Goal: Transaction & Acquisition: Register for event/course

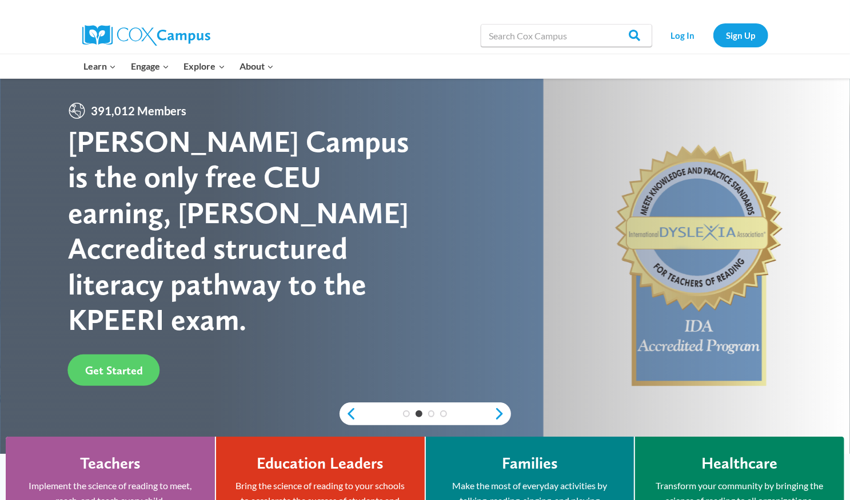
click at [150, 458] on div "Teachers Implement the science of reading to meet, reach, and teach every child…" at bounding box center [110, 508] width 175 height 109
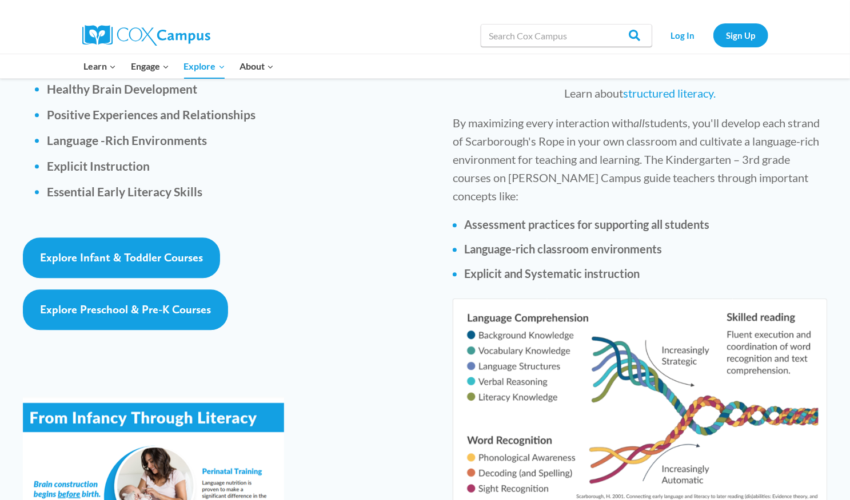
scroll to position [1724, 0]
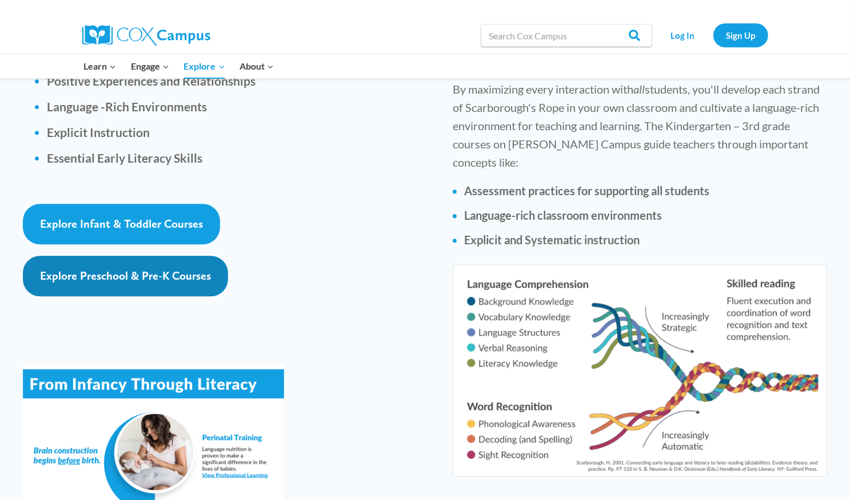
click at [207, 269] on span "Explore Preschool & Pre-K Courses" at bounding box center [125, 276] width 171 height 14
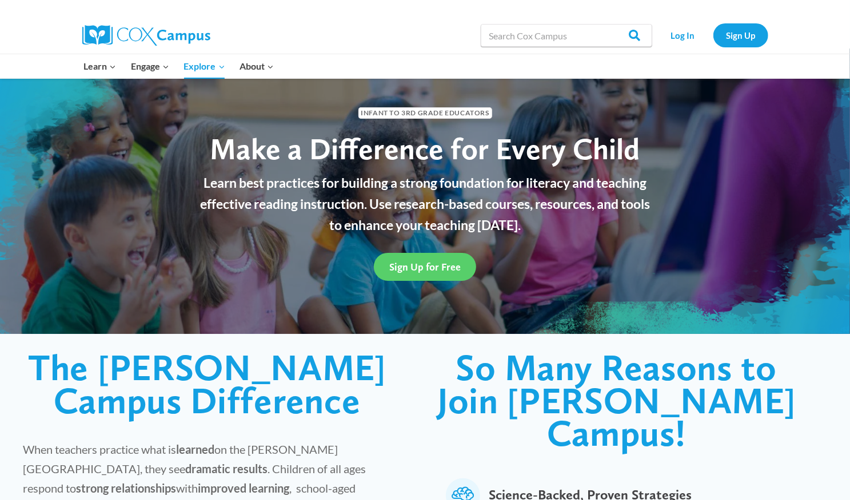
scroll to position [0, 0]
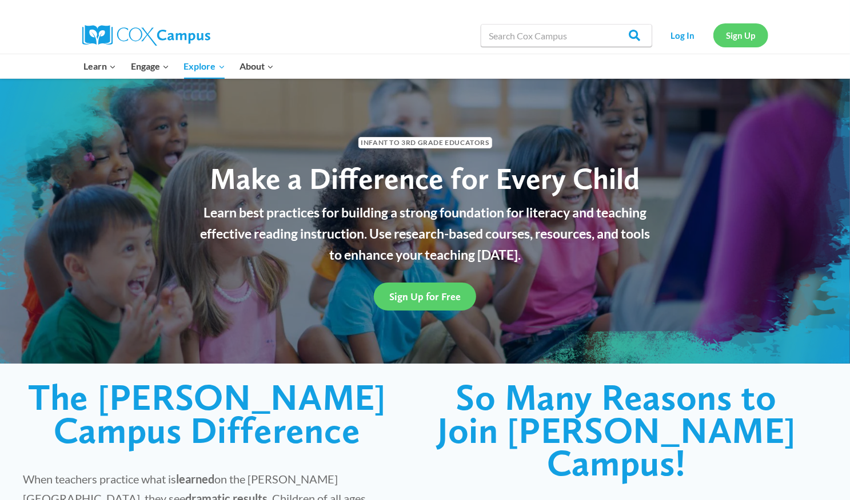
click at [744, 39] on link "Sign Up" at bounding box center [740, 34] width 55 height 23
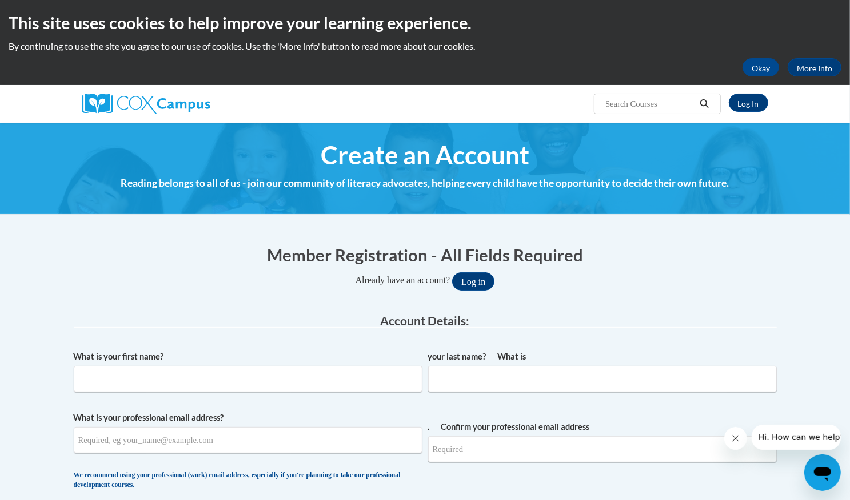
click at [427, 169] on font "Create an Account" at bounding box center [425, 155] width 209 height 30
click at [401, 154] on font "Create an Account" at bounding box center [425, 155] width 209 height 30
click at [194, 377] on input "What is your first name ?" at bounding box center [248, 379] width 349 height 26
type input "Lakshmi"
click at [480, 378] on input "What is your last name?" at bounding box center [602, 379] width 349 height 26
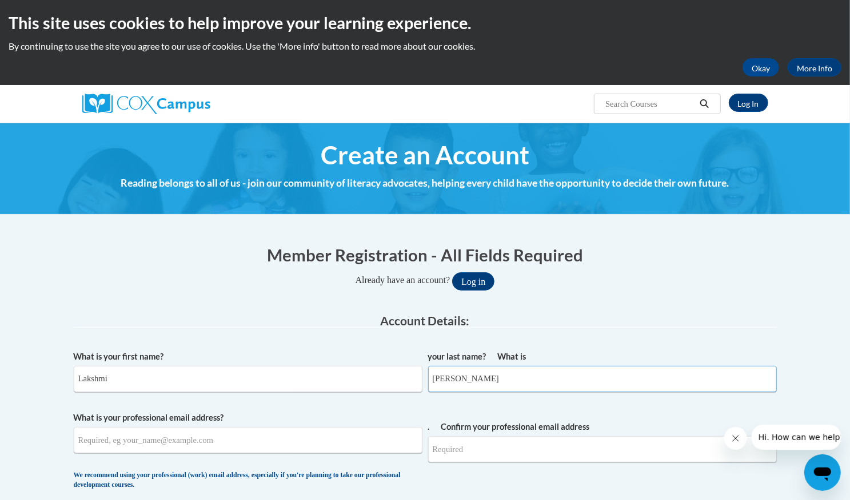
type input "Gudlavalleti"
click at [290, 447] on input "What is your professional email address ?" at bounding box center [248, 440] width 349 height 26
type input "lgudlavalleti@yahoo.com"
click at [458, 451] on input "Confirm your professional email address ." at bounding box center [602, 449] width 349 height 26
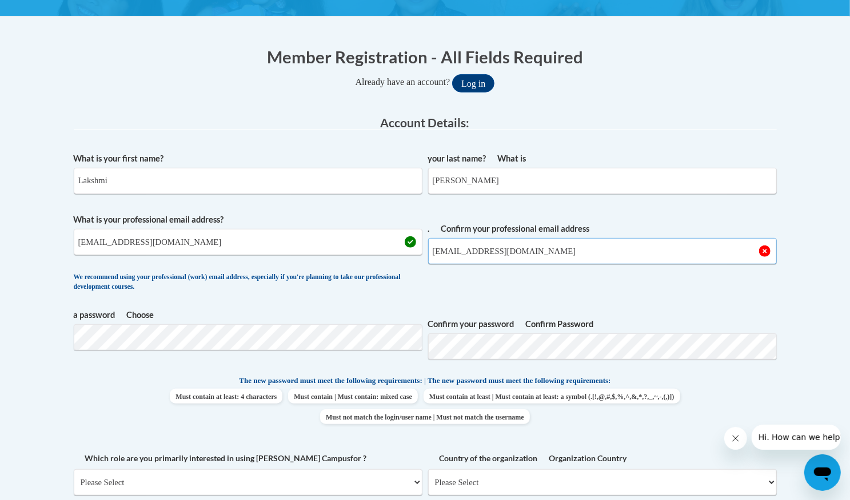
scroll to position [199, 0]
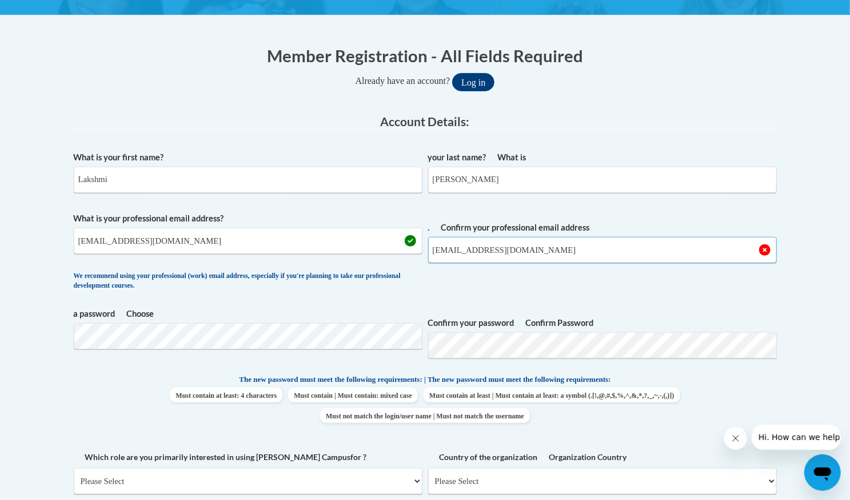
type input "lgudlavalleti@yahoo.com"
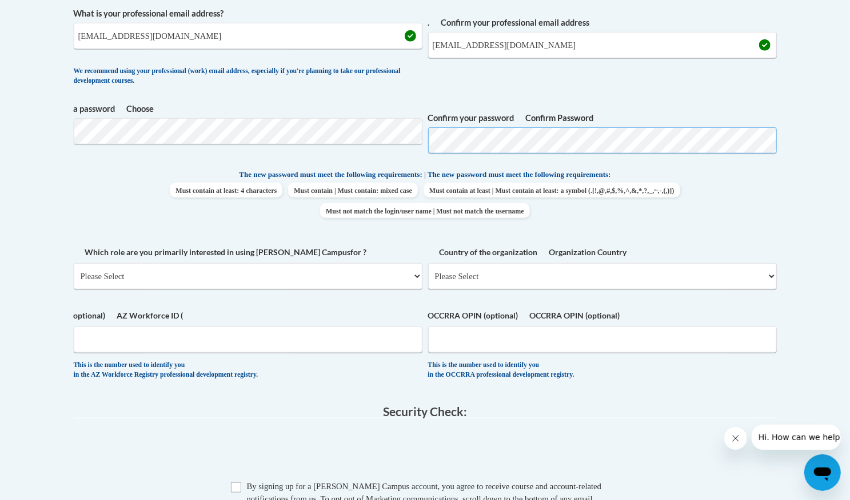
scroll to position [411, 0]
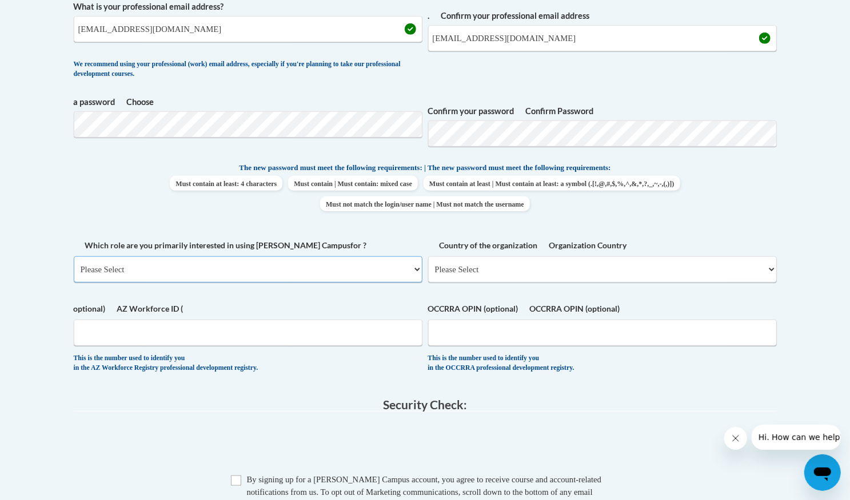
click at [416, 270] on select "Please Select College/University | Colegio/Universidad Community/Nonprofit Part…" at bounding box center [248, 270] width 349 height 26
select select "fbf2d438-af2f-41f8-98f1-81c410e29de3"
click at [74, 257] on select "Please Select College/University | Colegio/Universidad Community/Nonprofit Part…" at bounding box center [248, 270] width 349 height 26
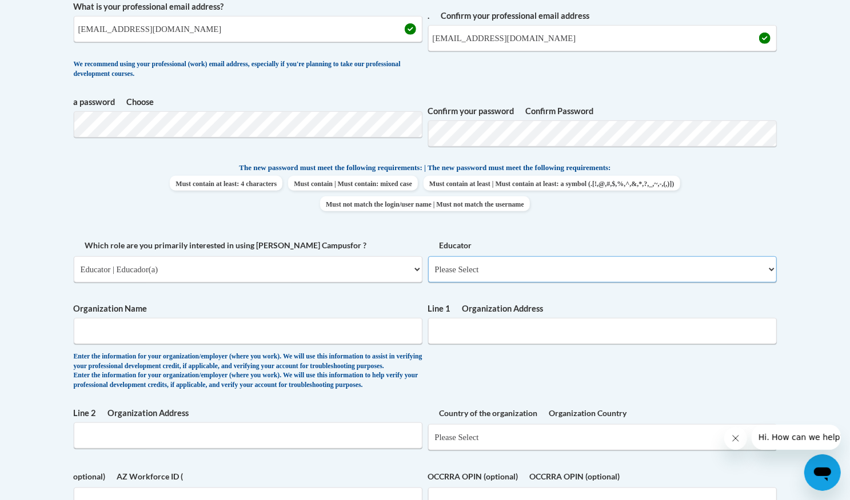
click at [772, 270] on select "Please Select Early Learning/Daycare Teacher/Family Home Care Provider Elementa…" at bounding box center [602, 270] width 349 height 26
select select "5e2af403-4f2c-4e49-a02f-103e55d7b75b"
click at [428, 257] on select "Please Select Early Learning/Daycare Teacher/Family Home Care Provider Elementa…" at bounding box center [602, 270] width 349 height 26
click at [163, 341] on input "Organization Name" at bounding box center [248, 331] width 349 height 26
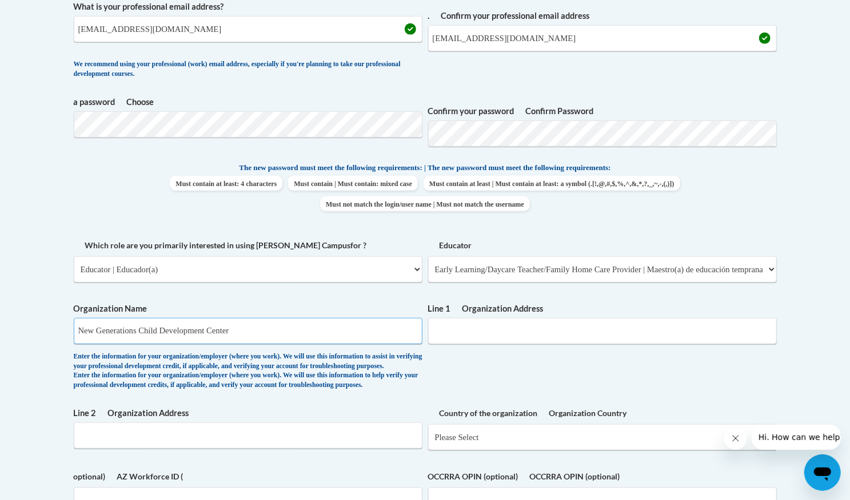
type input "New Generations Child Development Center"
click at [448, 332] on input "Organization Address Line 1" at bounding box center [602, 331] width 349 height 26
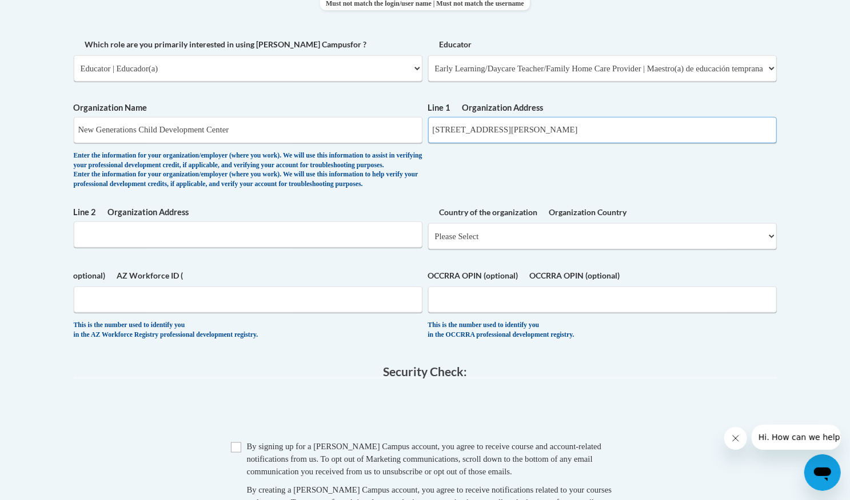
scroll to position [613, 0]
type input "1198 Old Johnson ferry Rd"
click at [772, 249] on select "Please Select United States | United States Outside the United States | Outside…" at bounding box center [602, 236] width 349 height 26
select select "ad49bcad-a171-4b2e-b99c-48b446064914"
click at [428, 241] on select "Please Select United States | United States Outside the United States | Outside…" at bounding box center [602, 236] width 349 height 26
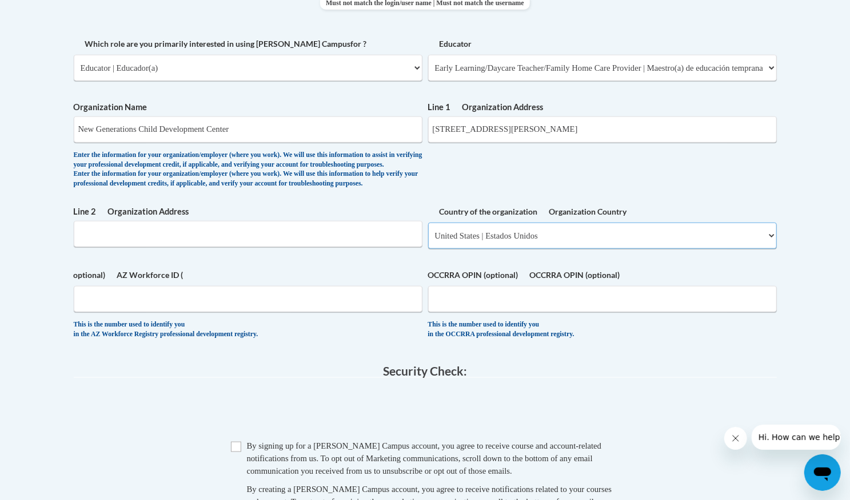
select select
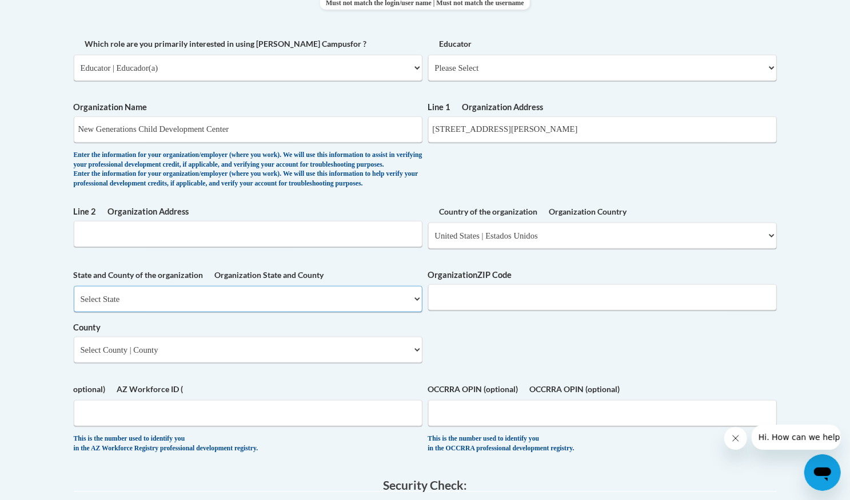
click at [414, 313] on select "Select State Alabama Alaska Arizona Arkansas California Colorado Connecticut De…" at bounding box center [248, 299] width 349 height 26
select select "Georgia"
click at [74, 305] on select "Select State Alabama Alaska Arizona Arkansas California Colorado Connecticut De…" at bounding box center [248, 299] width 349 height 26
click at [419, 363] on select "Select County Appling Atkinson Bacon Baker Baldwin Banks Barrow Bartow Ben Hill…" at bounding box center [248, 350] width 349 height 26
click at [74, 355] on select "Select County Appling Atkinson Bacon Baker Baldwin Banks Barrow Bartow Ben Hill…" at bounding box center [248, 350] width 349 height 26
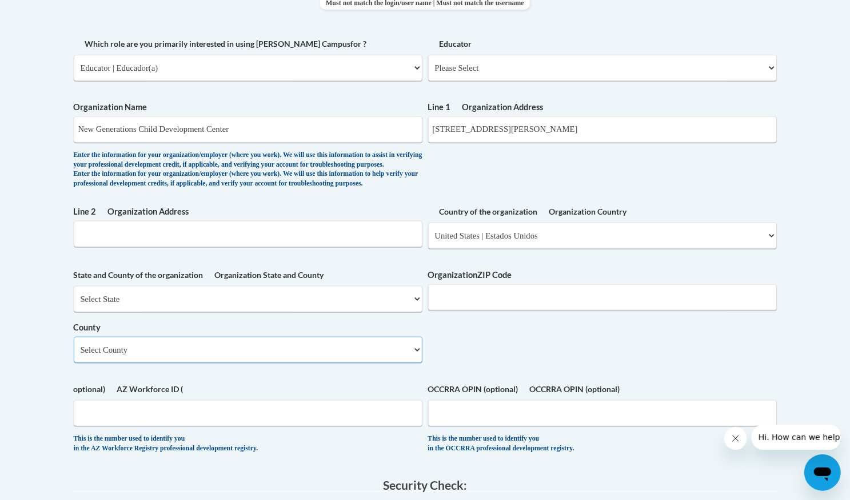
click at [412, 363] on select "Select County Appling Atkinson Bacon Baker Baldwin Banks Barrow Bartow Ben Hill…" at bounding box center [248, 350] width 349 height 26
click at [418, 363] on select "Select County Appling Atkinson Bacon Baker Baldwin Banks Barrow Bartow Ben Hill…" at bounding box center [248, 350] width 349 height 26
select select "DeKalb"
click at [74, 355] on select "Select County Appling Atkinson Bacon Baker Baldwin Banks Barrow Bartow Ben Hill…" at bounding box center [248, 350] width 349 height 26
click at [490, 311] on input "Organization ZIP Code" at bounding box center [602, 298] width 349 height 26
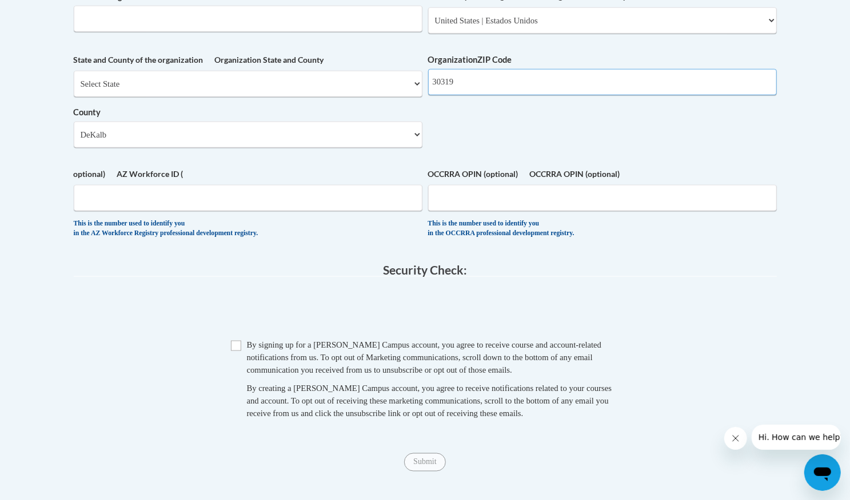
scroll to position [859, 0]
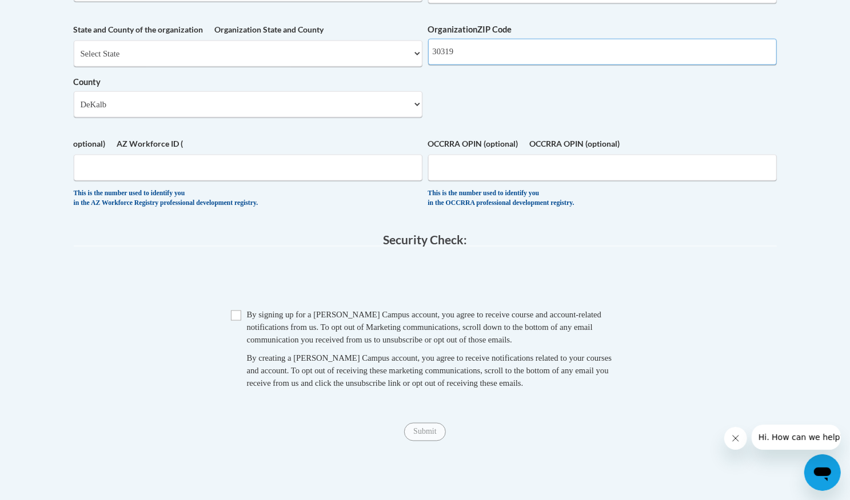
type input "30319"
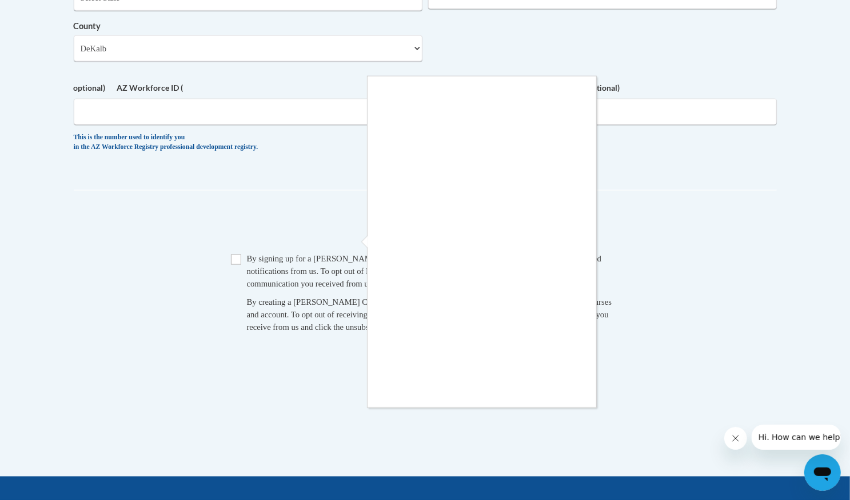
scroll to position [950, 0]
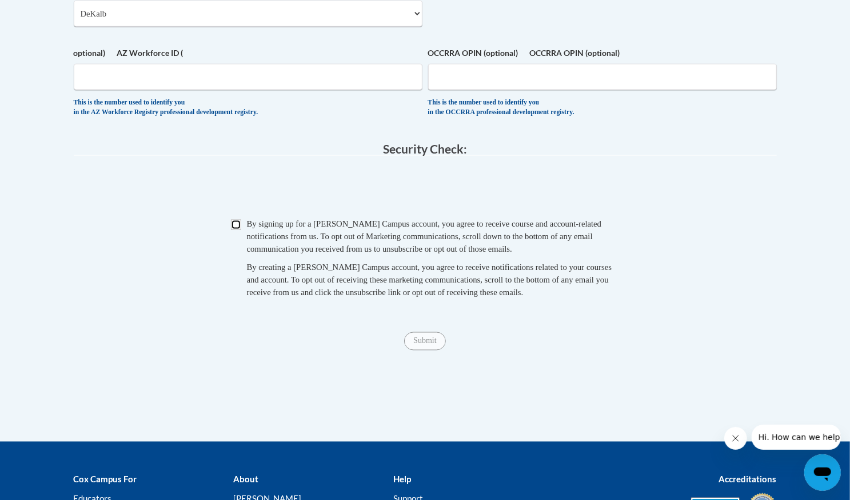
click at [231, 230] on input "Checkbox" at bounding box center [236, 225] width 10 height 10
checkbox input "true"
click at [426, 351] on input "Submit" at bounding box center [424, 342] width 41 height 18
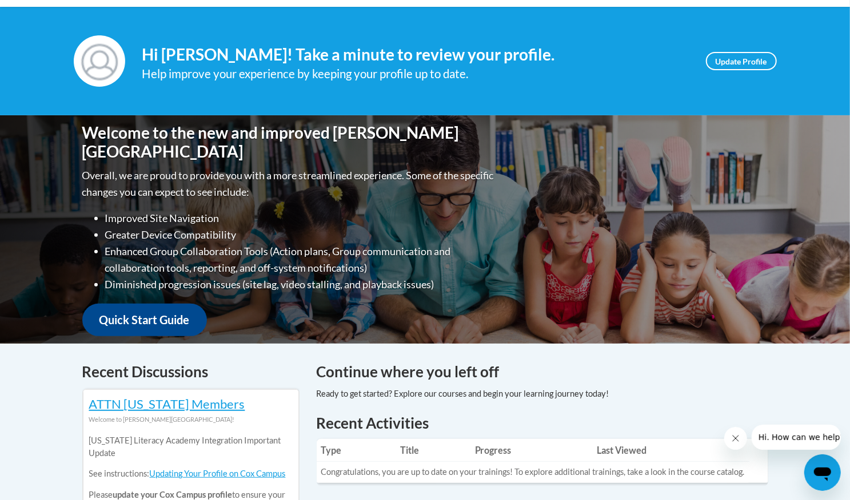
scroll to position [142, 0]
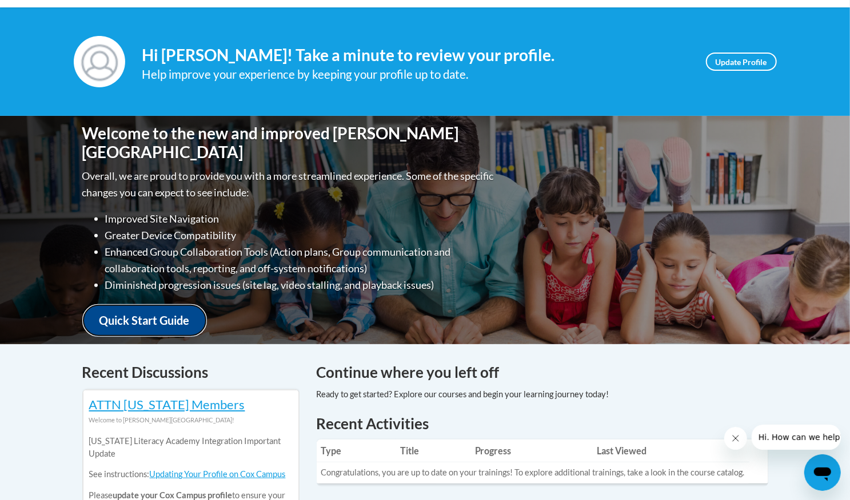
click at [176, 315] on link "Quick Start Guide" at bounding box center [144, 321] width 125 height 33
